Goal: Task Accomplishment & Management: Manage account settings

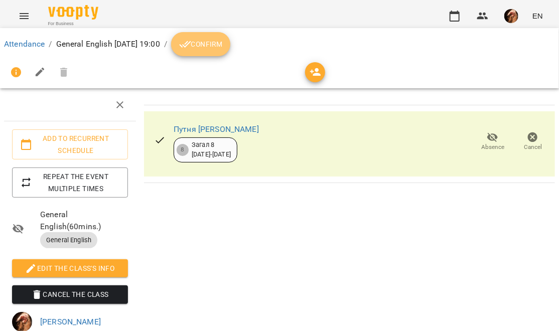
click at [230, 53] on button "Confirm" at bounding box center [200, 44] width 59 height 24
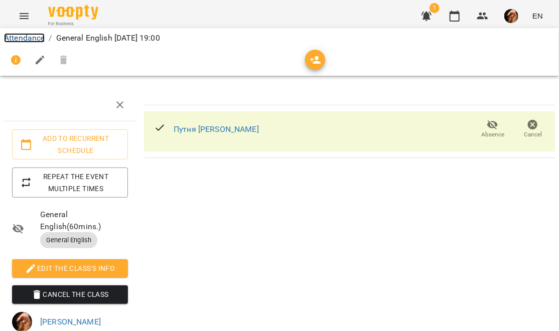
click at [33, 35] on link "Attendance" at bounding box center [24, 38] width 41 height 10
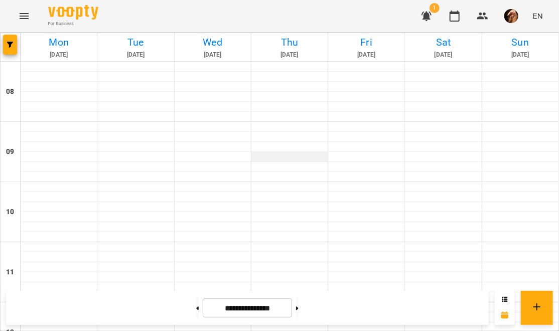
scroll to position [477, 0]
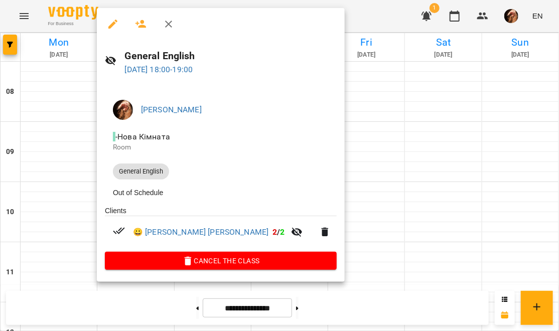
click at [169, 22] on icon "button" at bounding box center [168, 24] width 7 height 7
